Goal: Feedback & Contribution: Leave review/rating

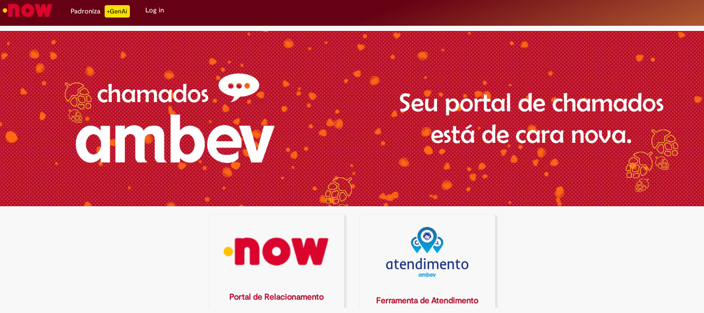
click at [307, 246] on img at bounding box center [277, 252] width 122 height 50
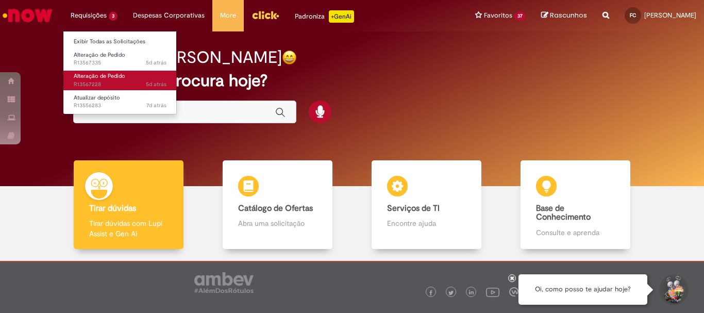
click at [115, 74] on span "Alteração de Pedido" at bounding box center [100, 76] width 52 height 8
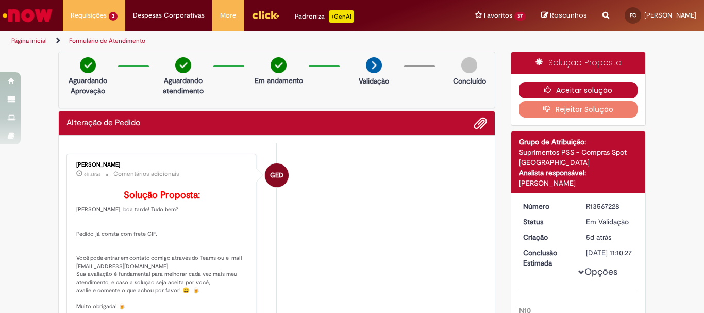
click at [532, 94] on button "Aceitar solução" at bounding box center [578, 90] width 119 height 16
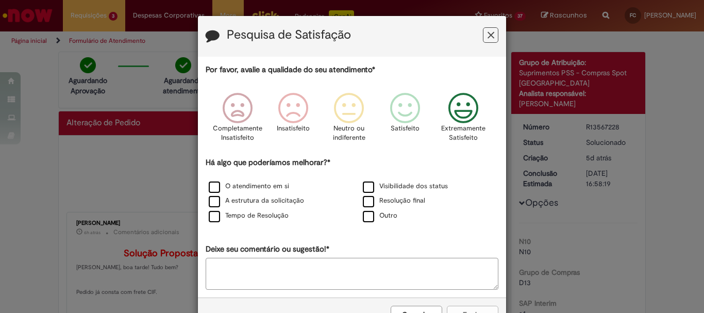
click at [457, 106] on icon "Feedback" at bounding box center [463, 108] width 39 height 31
drag, startPoint x: 214, startPoint y: 186, endPoint x: 211, endPoint y: 196, distance: 10.8
click at [211, 187] on label "O atendimento em si" at bounding box center [249, 186] width 80 height 10
click at [211, 197] on label "A estrutura da solicitação" at bounding box center [256, 201] width 95 height 10
click at [212, 216] on label "Tempo de Resolução" at bounding box center [249, 216] width 80 height 10
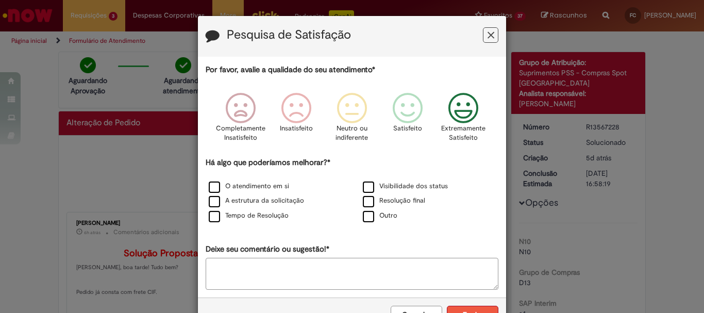
click at [477, 306] on button "Enviar" at bounding box center [473, 315] width 52 height 18
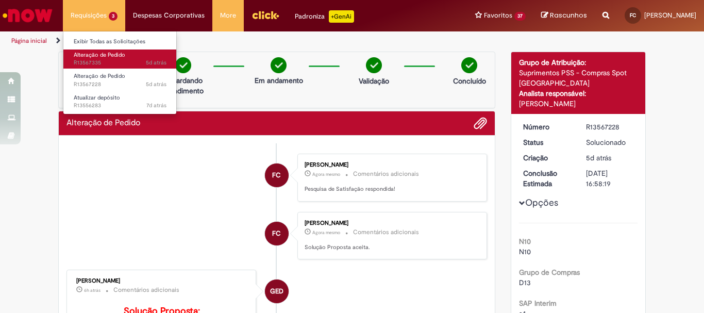
click at [93, 51] on span "Alteração de Pedido" at bounding box center [100, 55] width 52 height 8
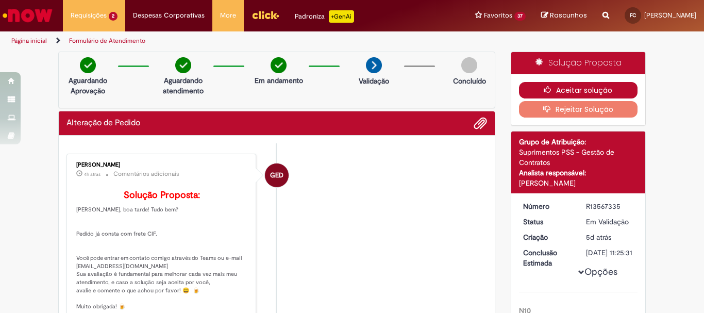
click at [559, 91] on button "Aceitar solução" at bounding box center [578, 90] width 119 height 16
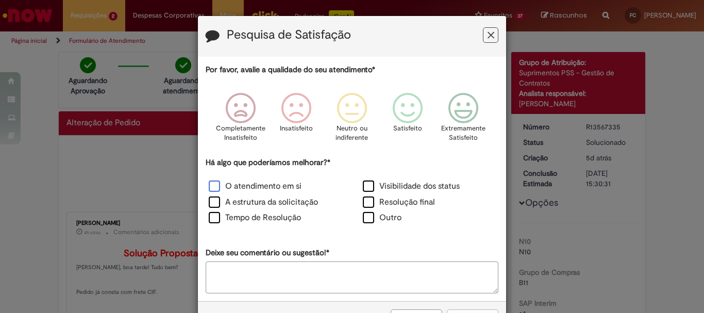
drag, startPoint x: 211, startPoint y: 181, endPoint x: 209, endPoint y: 201, distance: 19.2
click at [210, 183] on label "O atendimento em si" at bounding box center [255, 186] width 93 height 12
click at [209, 206] on label "A estrutura da solicitação" at bounding box center [263, 202] width 109 height 12
click at [209, 222] on label "Tempo de Resolução" at bounding box center [255, 218] width 92 height 12
click at [366, 190] on label "Visibilidade dos status" at bounding box center [411, 186] width 97 height 12
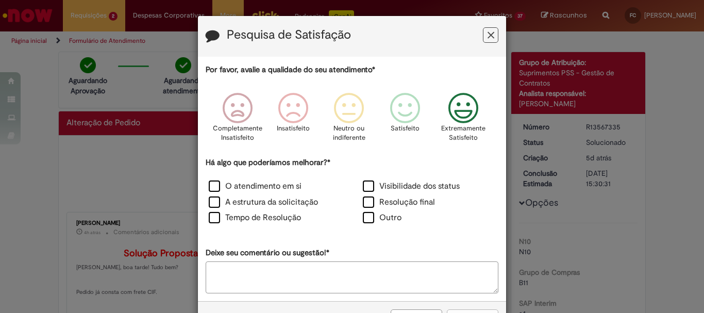
click at [475, 121] on icon "Feedback" at bounding box center [463, 108] width 39 height 31
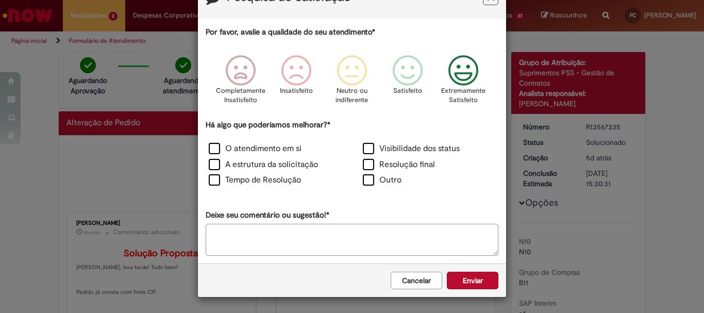
click at [465, 273] on button "Enviar" at bounding box center [473, 281] width 52 height 18
